Goal: Transaction & Acquisition: Book appointment/travel/reservation

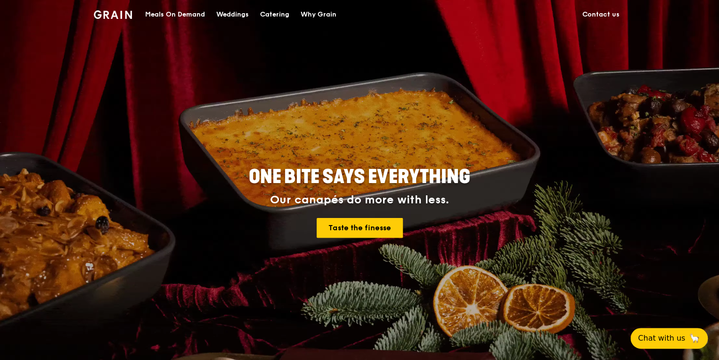
click at [196, 14] on div "Meals On Demand" at bounding box center [175, 14] width 60 height 28
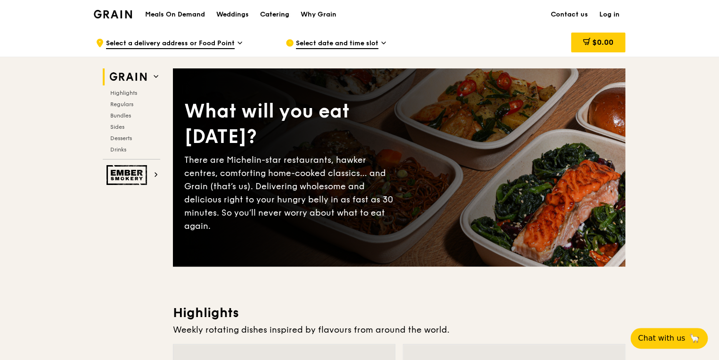
click at [259, 12] on link "Catering" at bounding box center [274, 14] width 41 height 28
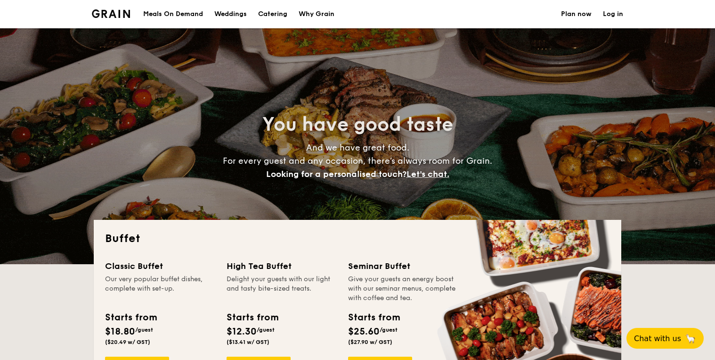
select select
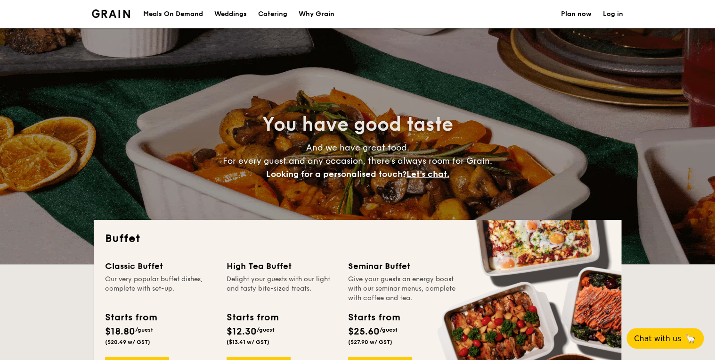
scroll to position [113, 0]
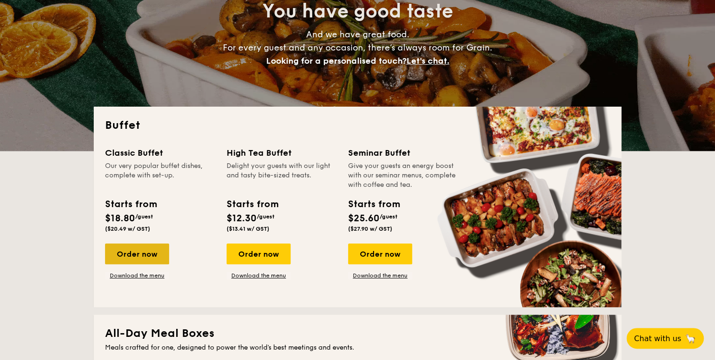
click at [157, 254] on div "Order now" at bounding box center [137, 253] width 64 height 21
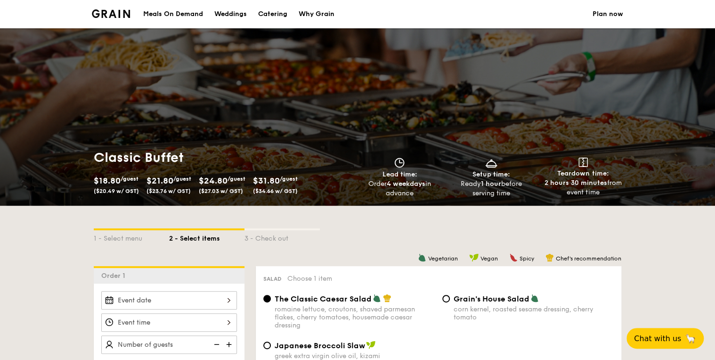
click at [282, 14] on div "Catering" at bounding box center [272, 14] width 29 height 28
select select
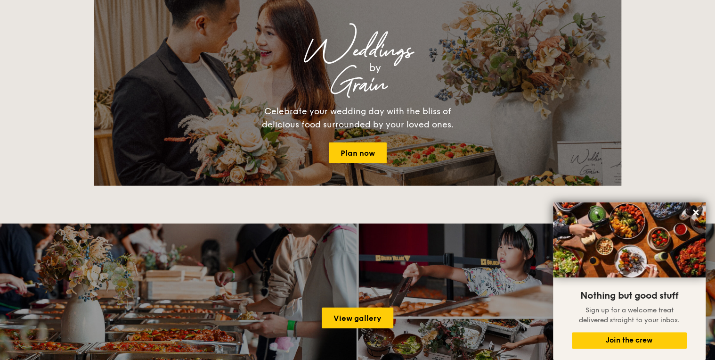
scroll to position [1056, 0]
